Goal: Task Accomplishment & Management: Use online tool/utility

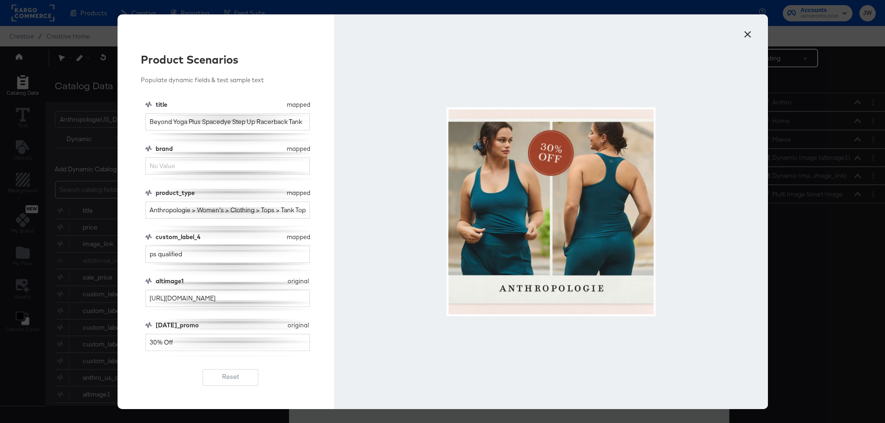
scroll to position [24, 0]
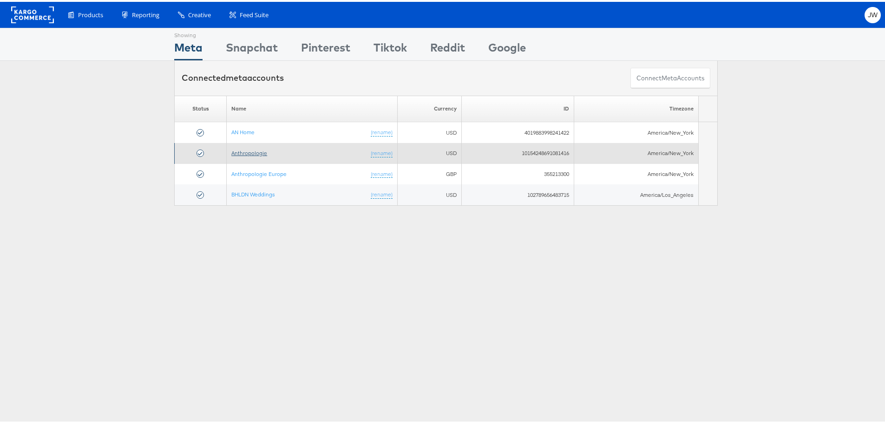
click at [258, 153] on link "Anthropologie" at bounding box center [249, 151] width 36 height 7
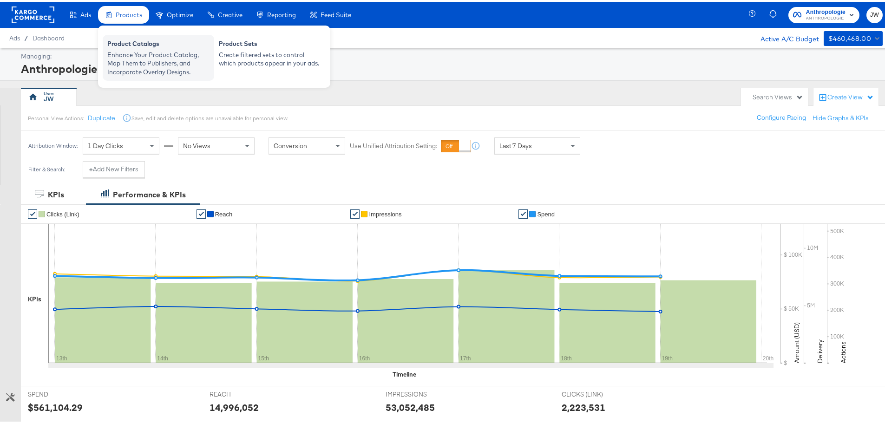
click at [157, 41] on div "Product Catalogs" at bounding box center [158, 43] width 102 height 11
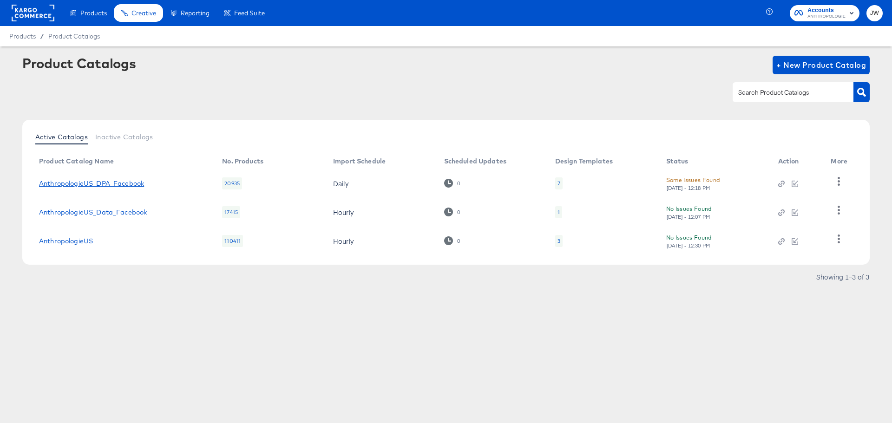
click at [112, 182] on link "AnthropologieUS_DPA_Facebook" at bounding box center [91, 183] width 105 height 7
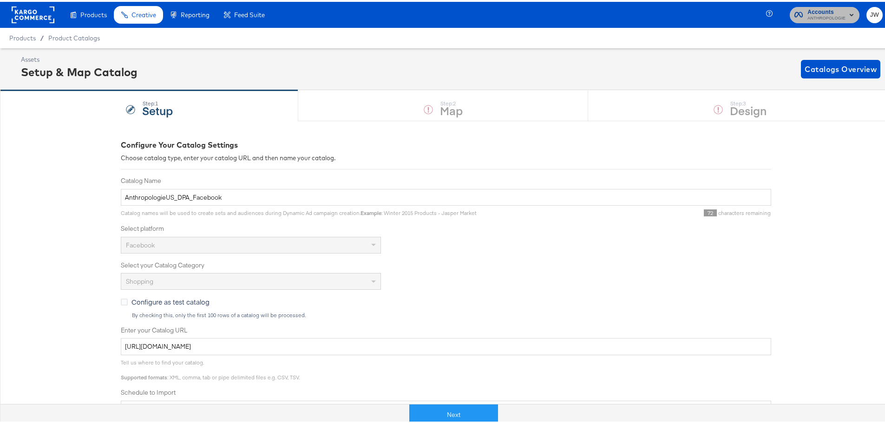
click at [808, 14] on span "ANTHROPOLOGIE" at bounding box center [827, 16] width 38 height 7
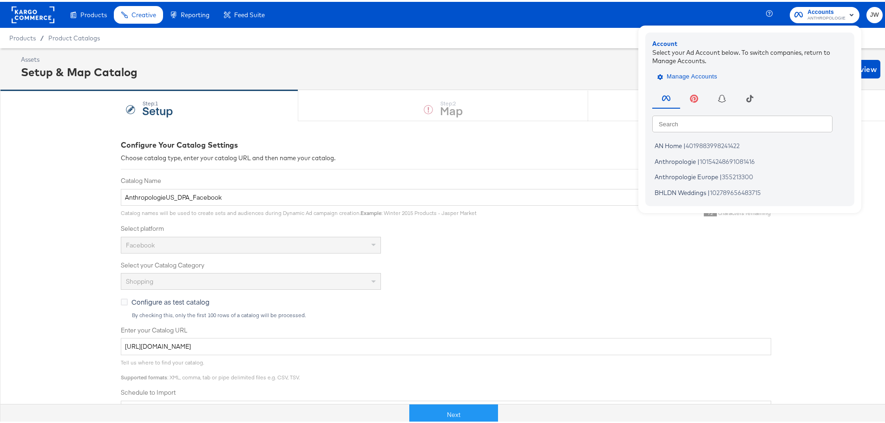
click at [680, 73] on span "Manage Accounts" at bounding box center [689, 75] width 58 height 11
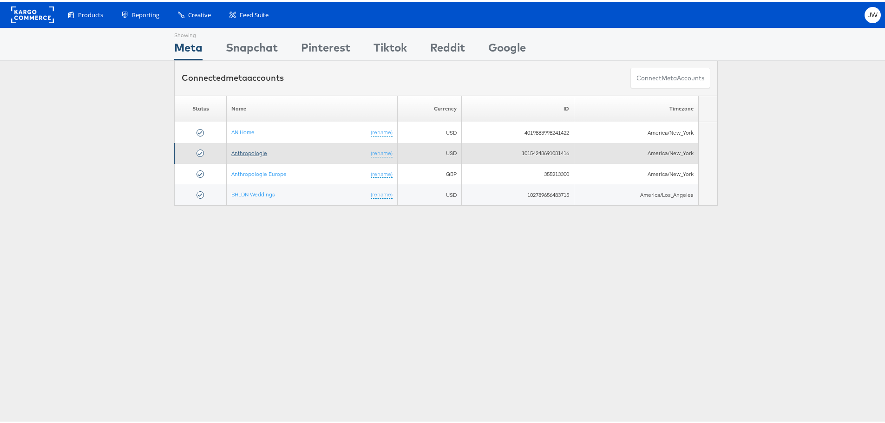
click at [256, 149] on link "Anthropologie" at bounding box center [249, 151] width 36 height 7
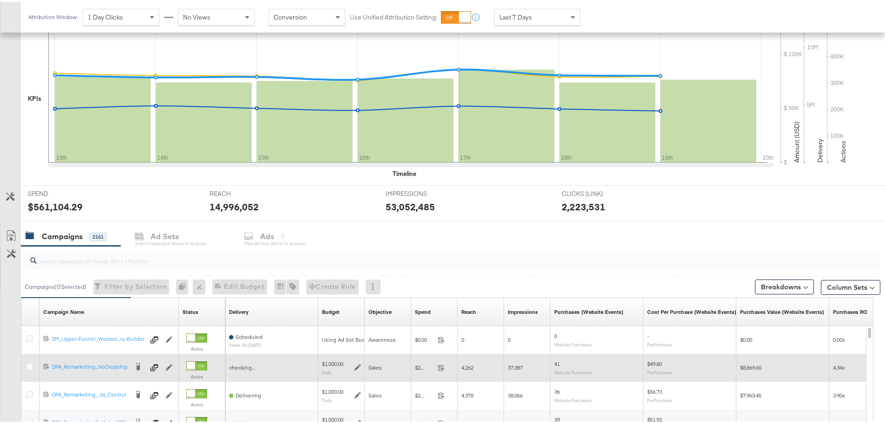
scroll to position [279, 0]
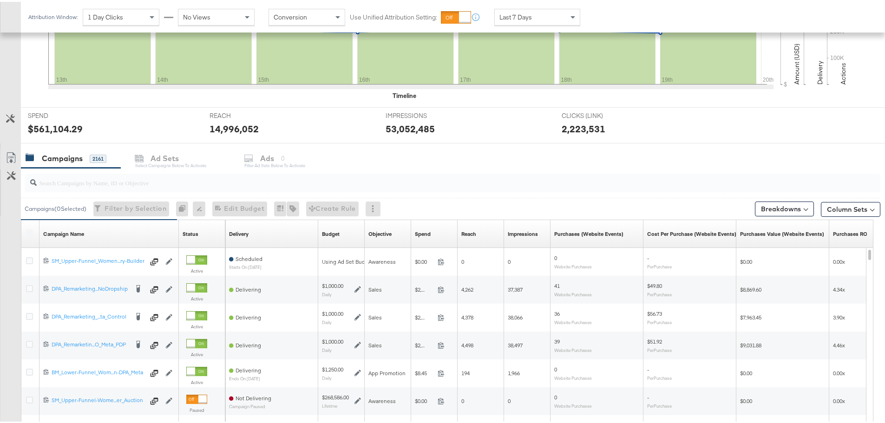
click at [89, 182] on input "search" at bounding box center [419, 177] width 765 height 18
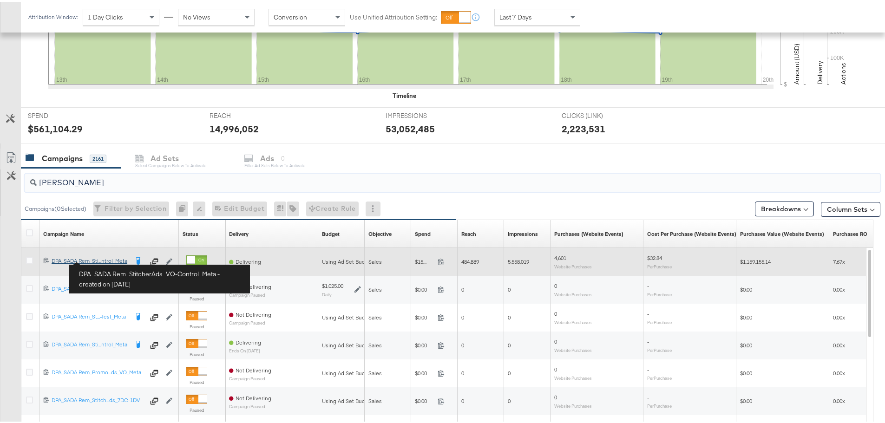
type input "sada"
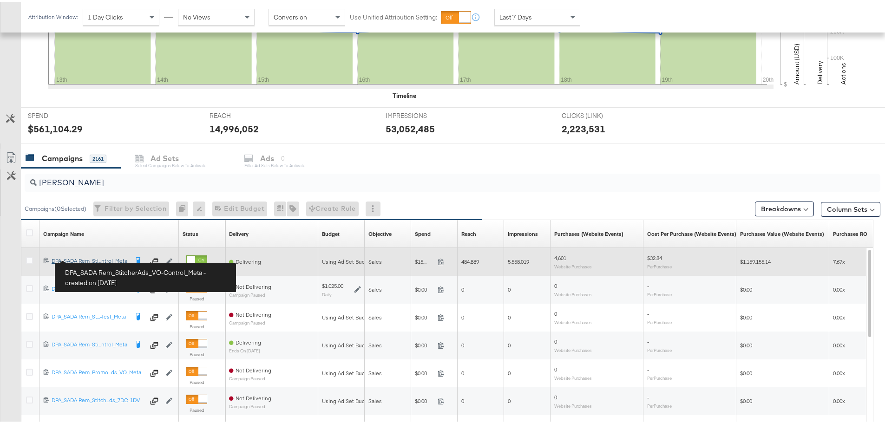
click at [104, 258] on div "DPA_SADA Rem_StitcherAds_VO-Control_Meta DPA_SADA Rem_Sti...ntrol_Meta" at bounding box center [90, 259] width 77 height 7
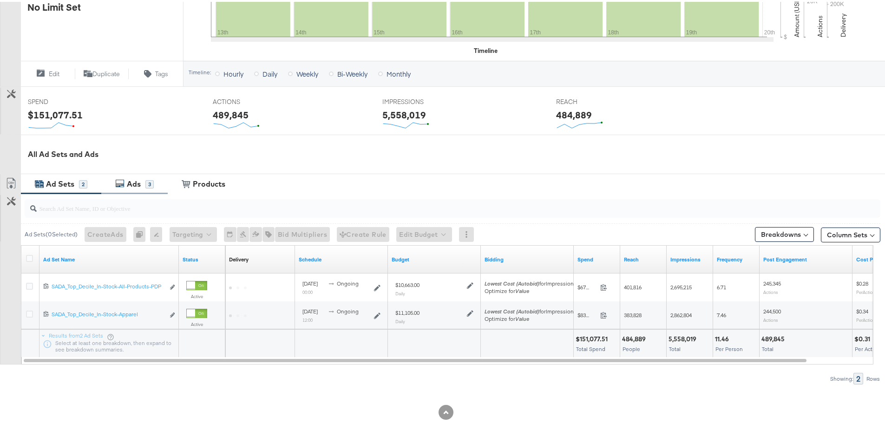
scroll to position [308, 0]
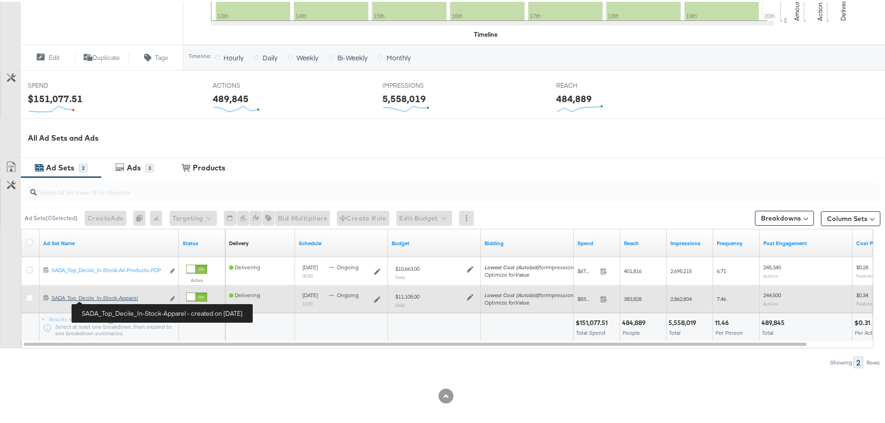
click at [106, 298] on div "SADA_Top_Decile_In-Stock-Apparel SADA_Top_Decile_In-Stock-Apparel" at bounding box center [108, 296] width 113 height 7
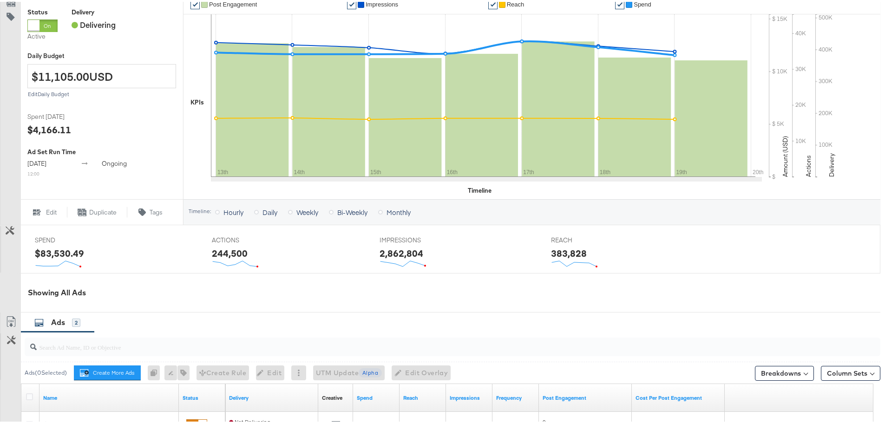
scroll to position [325, 0]
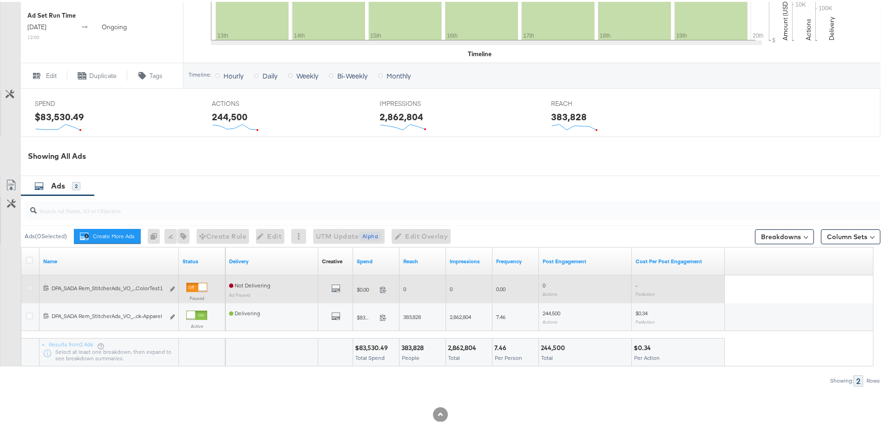
click at [29, 285] on icon at bounding box center [29, 286] width 7 height 7
click at [0, 0] on input "checkbox" at bounding box center [0, 0] width 0 height 0
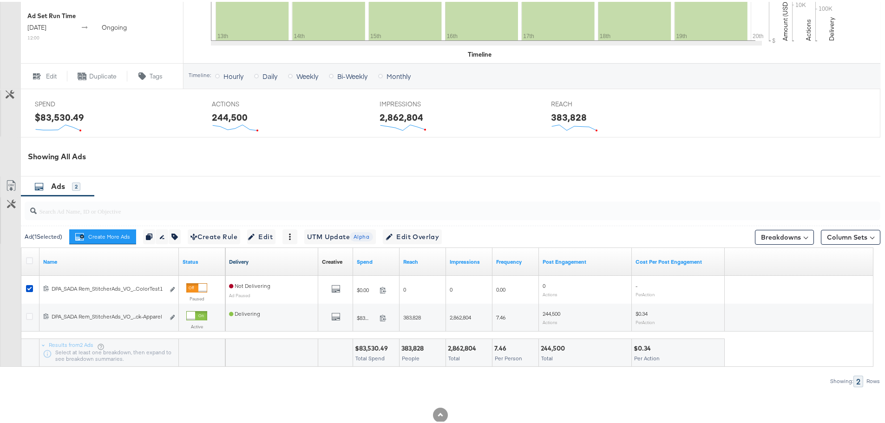
scroll to position [344, 0]
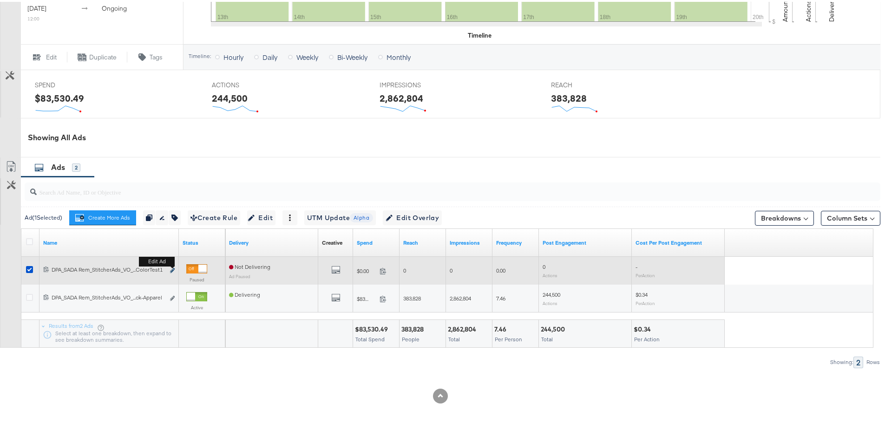
click at [174, 271] on icon "link" at bounding box center [172, 268] width 5 height 5
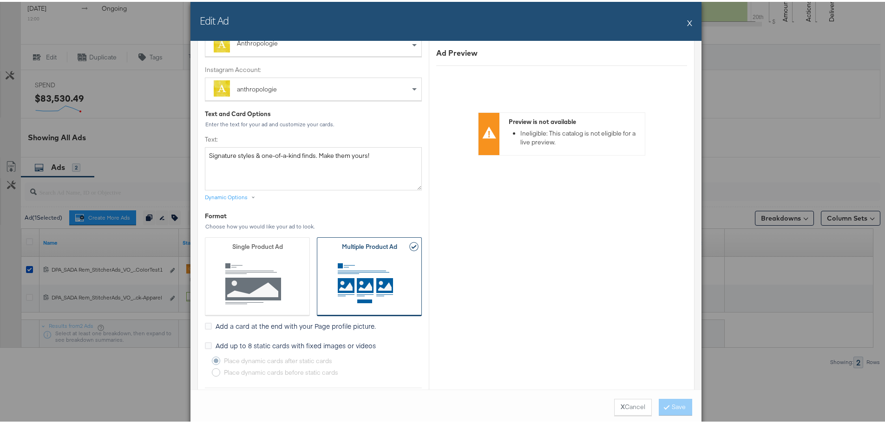
scroll to position [0, 0]
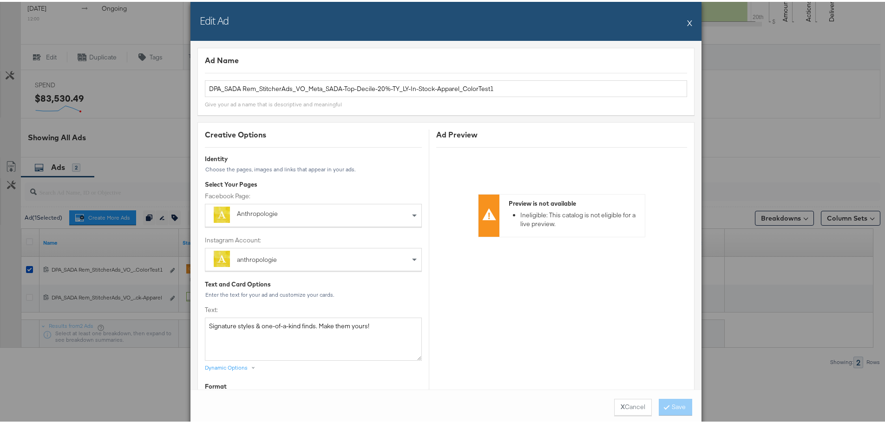
click at [687, 20] on button "X" at bounding box center [689, 21] width 5 height 19
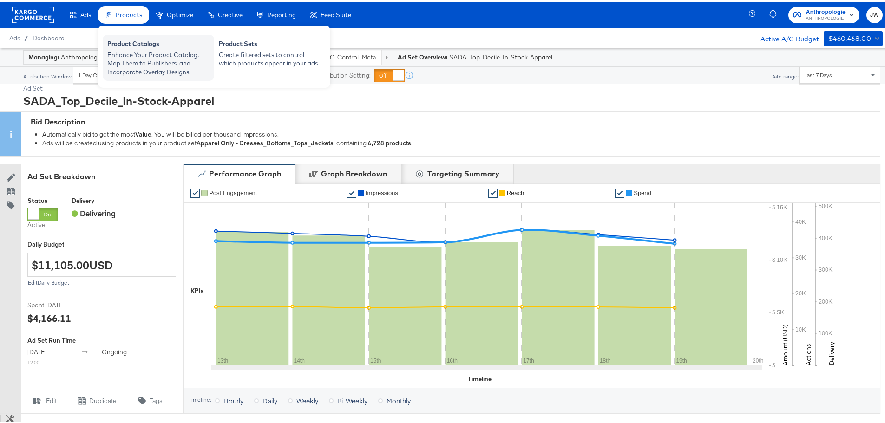
click at [131, 38] on div "Product Catalogs" at bounding box center [158, 43] width 102 height 11
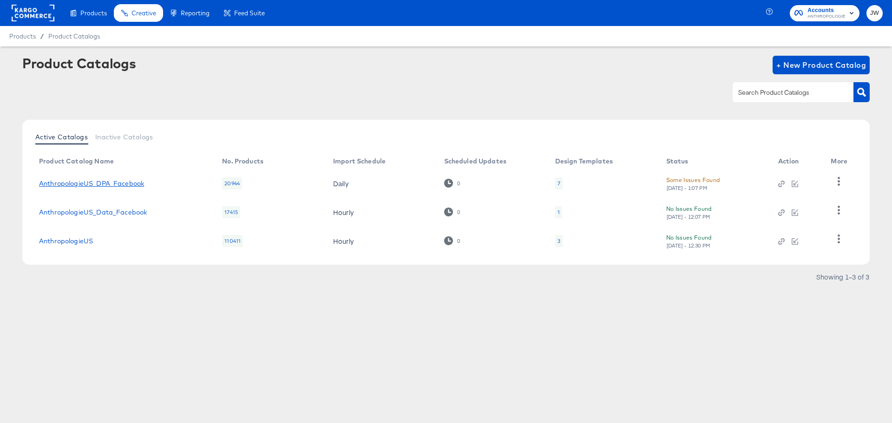
click at [134, 185] on link "AnthropologieUS_DPA_Facebook" at bounding box center [91, 183] width 105 height 7
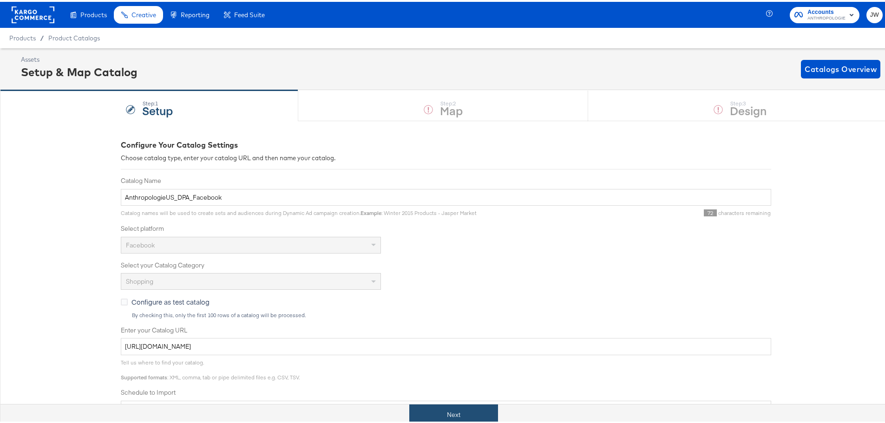
click at [484, 415] on button "Next" at bounding box center [453, 413] width 89 height 21
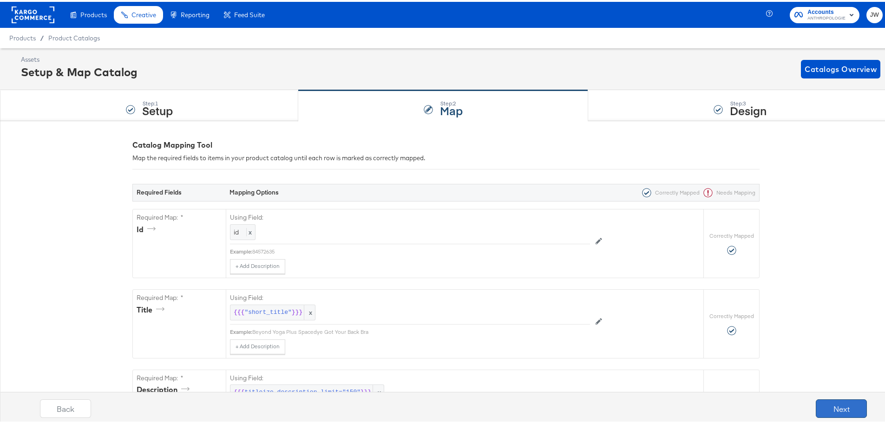
click at [843, 410] on button "Next" at bounding box center [841, 407] width 51 height 19
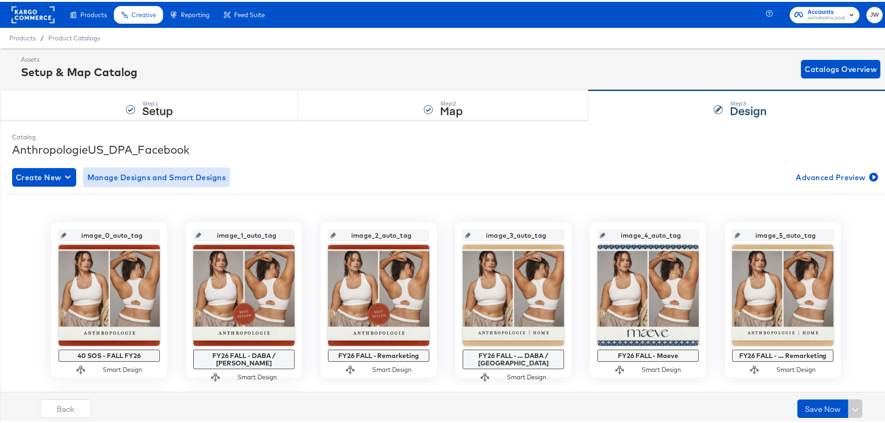
click at [206, 179] on span "Manage Designs and Smart Designs" at bounding box center [156, 175] width 139 height 13
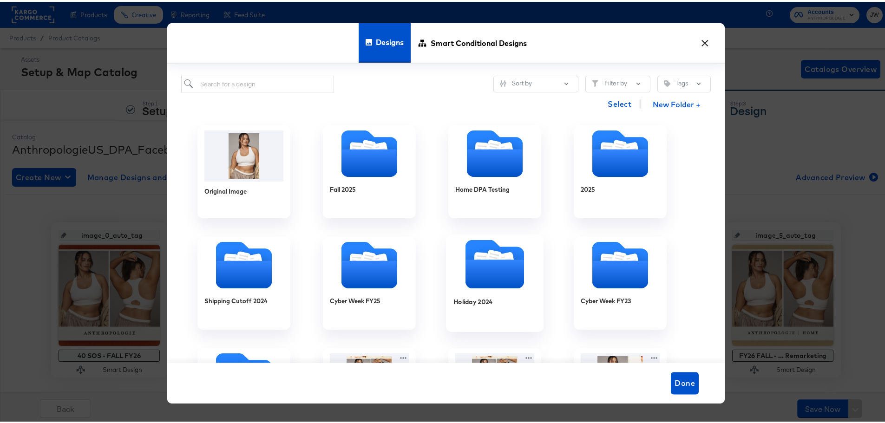
click at [495, 271] on icon "Folder" at bounding box center [495, 272] width 59 height 29
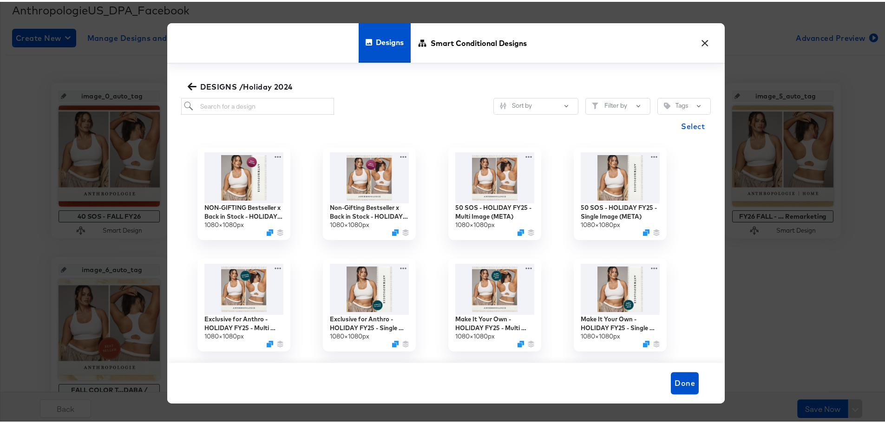
click at [188, 85] on icon "button" at bounding box center [192, 84] width 9 height 7
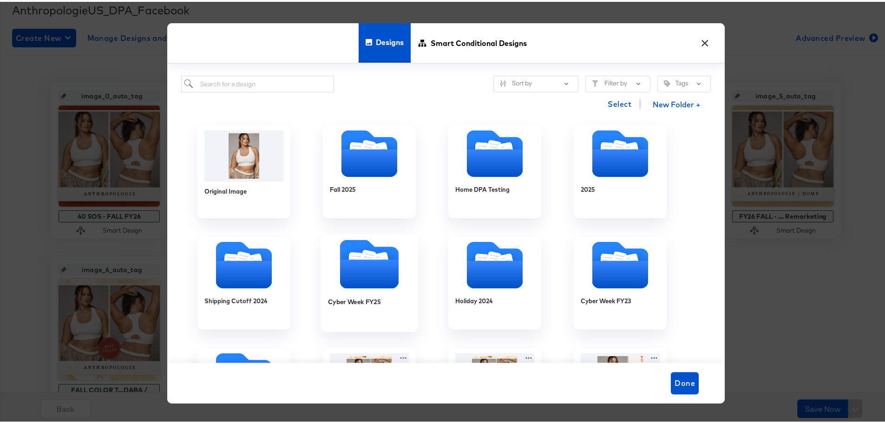
click at [372, 278] on icon "Folder" at bounding box center [369, 272] width 59 height 29
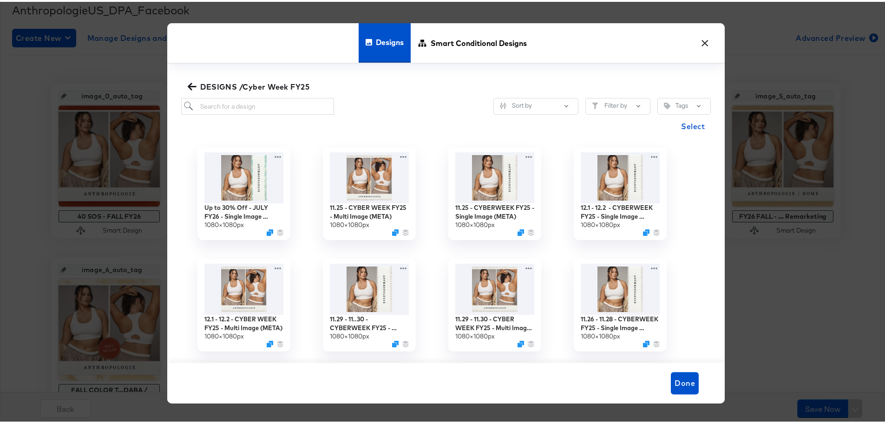
click at [193, 84] on span "DESIGNS /Cyber Week FY25" at bounding box center [250, 85] width 120 height 13
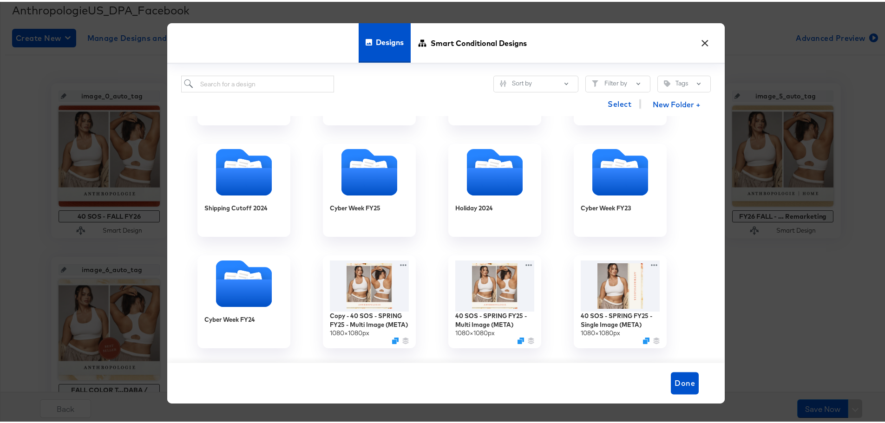
scroll to position [46, 0]
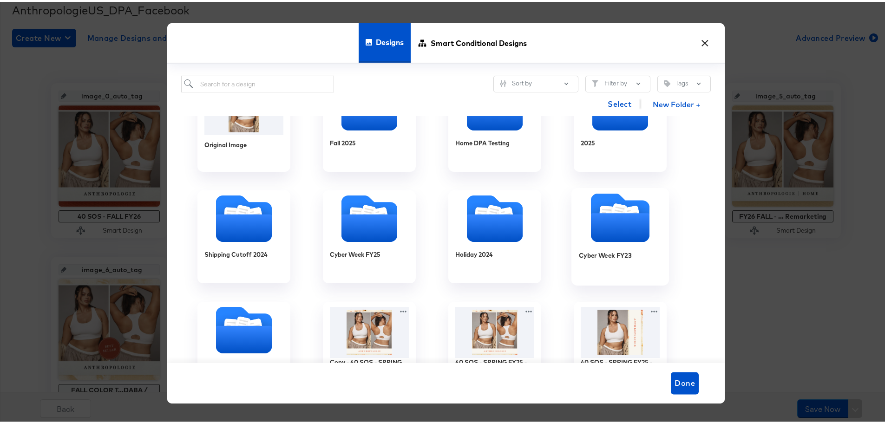
click at [639, 235] on icon "Folder" at bounding box center [620, 225] width 59 height 29
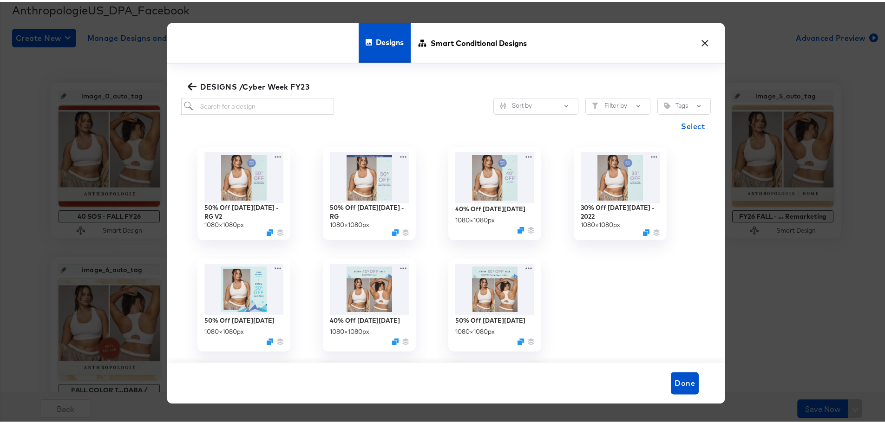
click at [188, 85] on icon "button" at bounding box center [192, 84] width 9 height 7
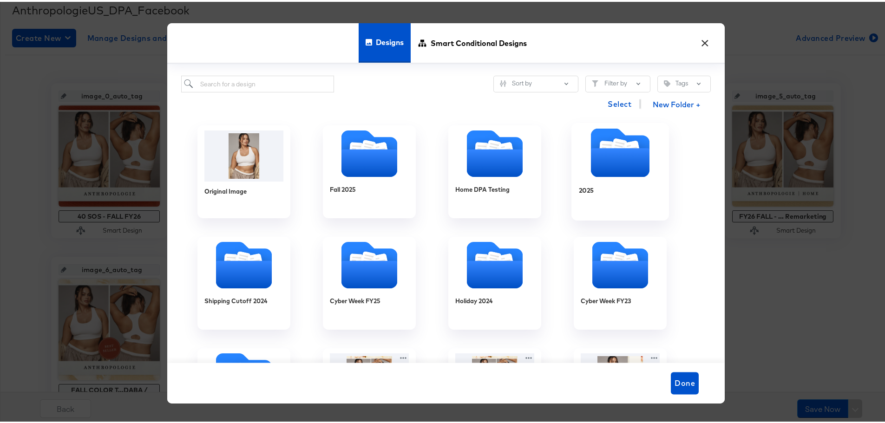
click at [597, 153] on icon "Folder" at bounding box center [620, 160] width 59 height 29
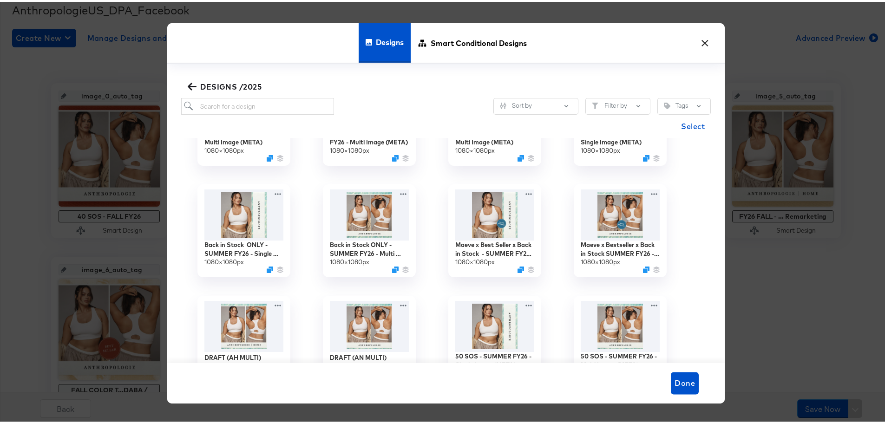
scroll to position [232, 0]
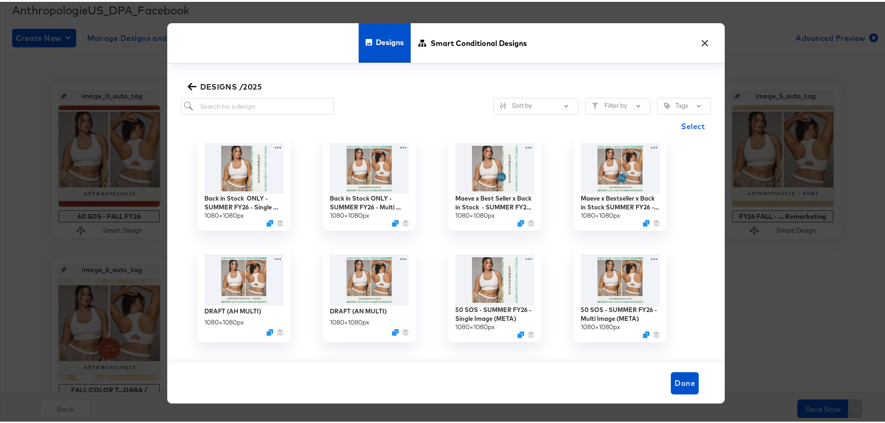
click at [229, 82] on span "DESIGNS /2025" at bounding box center [226, 85] width 72 height 13
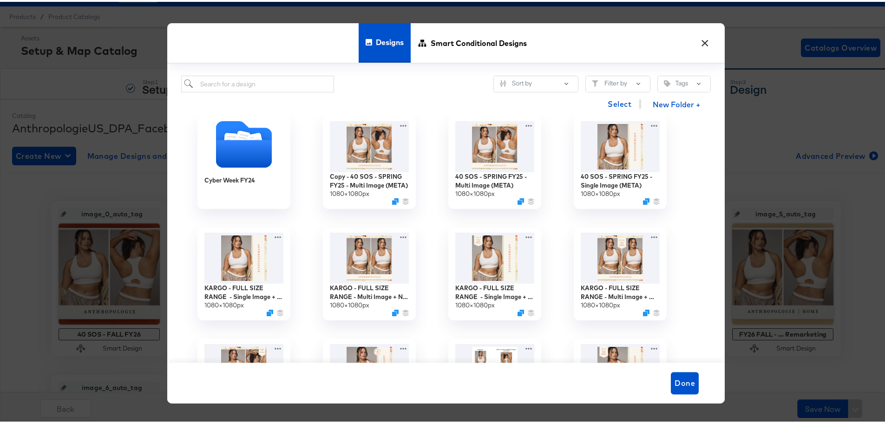
scroll to position [0, 0]
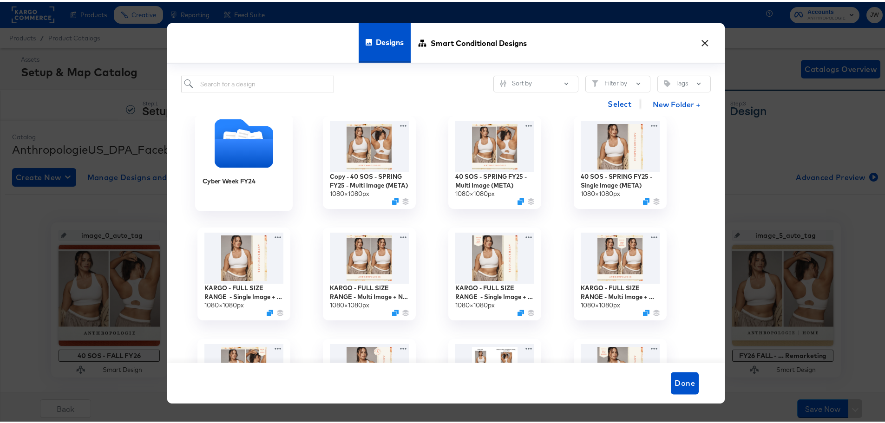
click at [239, 154] on icon "Folder" at bounding box center [244, 151] width 59 height 29
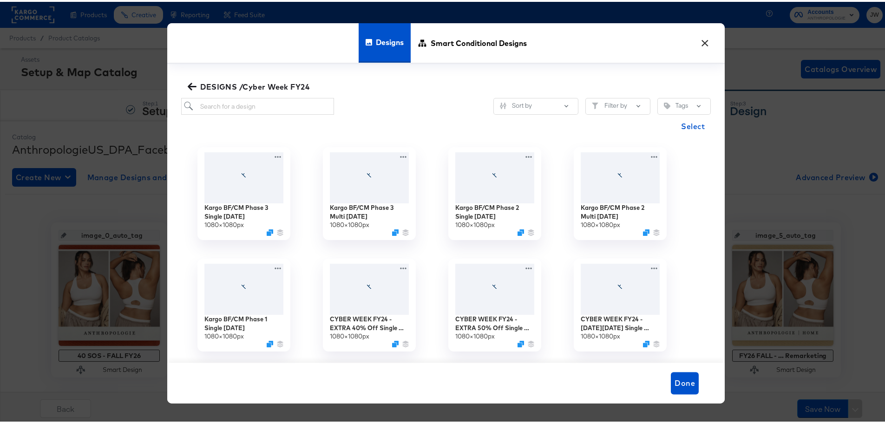
click at [189, 85] on icon "button" at bounding box center [192, 84] width 9 height 7
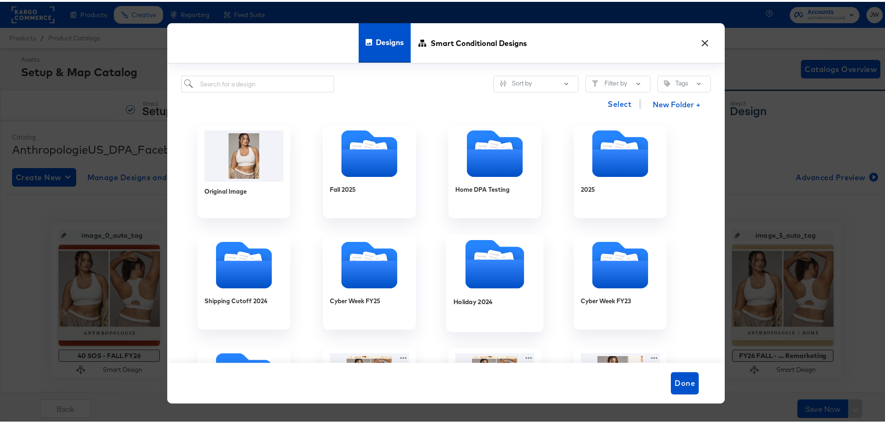
click at [496, 284] on icon "Folder" at bounding box center [495, 272] width 59 height 29
